Goal: Navigation & Orientation: Find specific page/section

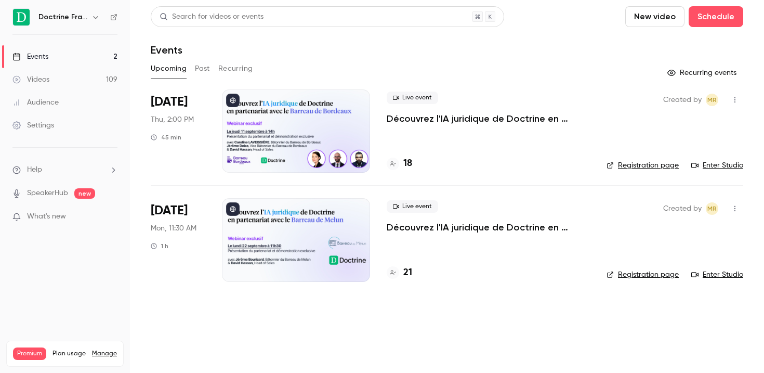
click at [50, 79] on link "Videos 109" at bounding box center [65, 79] width 130 height 23
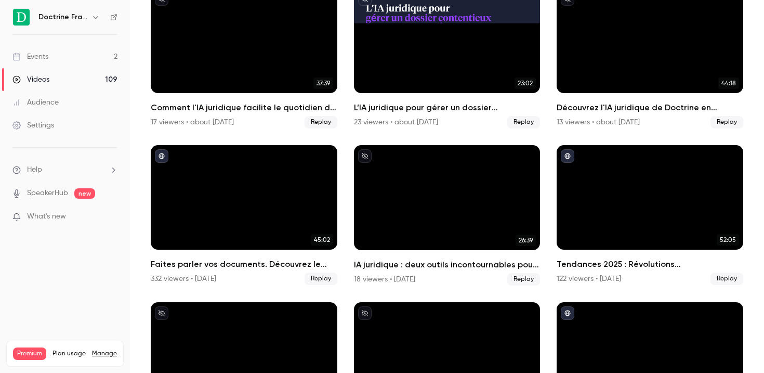
scroll to position [101, 0]
